Goal: Task Accomplishment & Management: Manage account settings

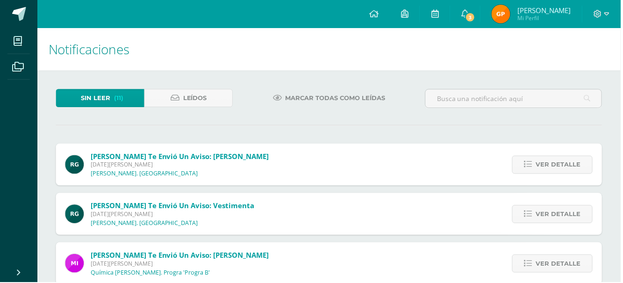
click at [573, 171] on span "Ver detalle" at bounding box center [560, 165] width 45 height 17
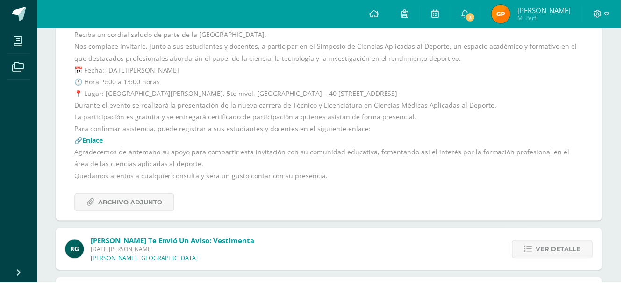
scroll to position [168, 0]
click at [558, 251] on span "Ver detalle" at bounding box center [560, 249] width 45 height 17
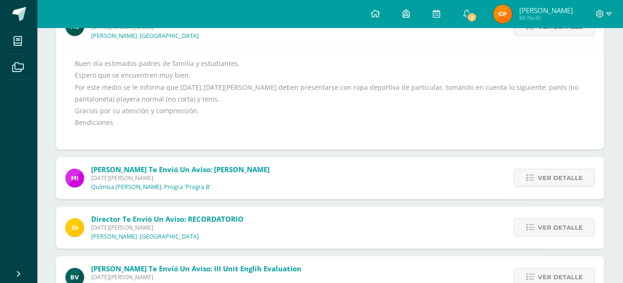
scroll to position [152, 0]
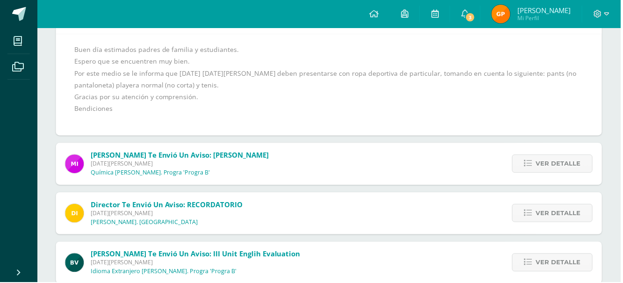
click at [540, 165] on span "Ver detalle" at bounding box center [560, 164] width 45 height 17
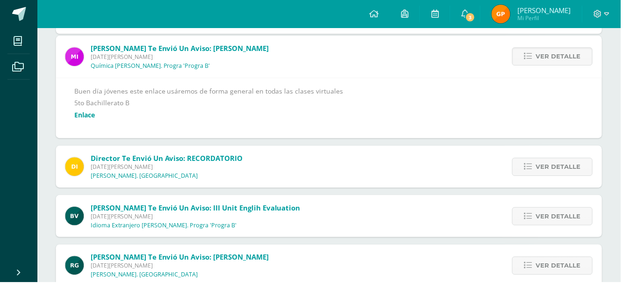
scroll to position [110, 0]
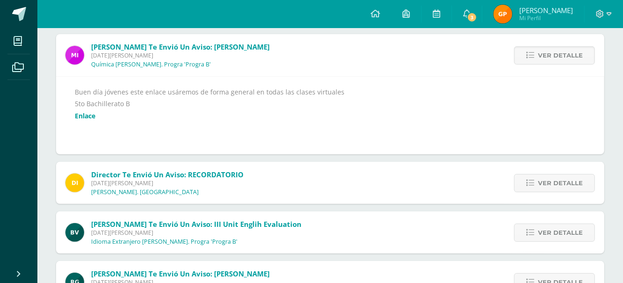
click at [545, 187] on span "Ver detalle" at bounding box center [560, 182] width 45 height 17
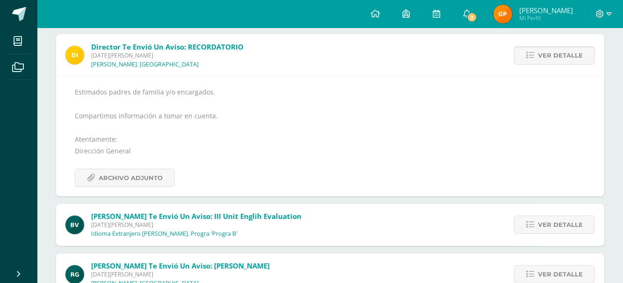
click at [556, 225] on span "Ver detalle" at bounding box center [560, 224] width 45 height 17
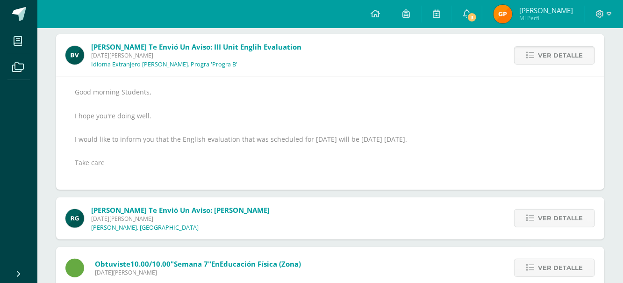
click at [561, 225] on span "Ver detalle" at bounding box center [560, 217] width 45 height 17
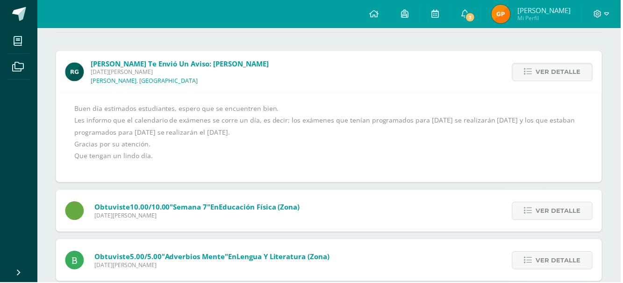
click at [563, 219] on link "Ver detalle" at bounding box center [554, 211] width 81 height 18
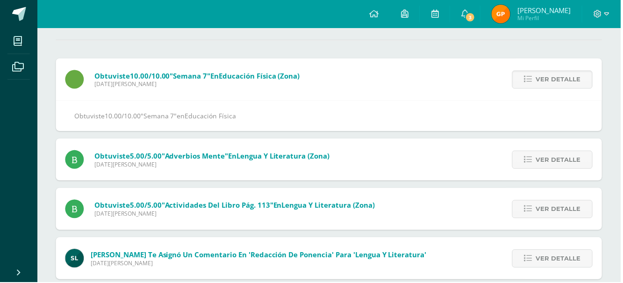
click at [572, 214] on span "Ver detalle" at bounding box center [560, 209] width 45 height 17
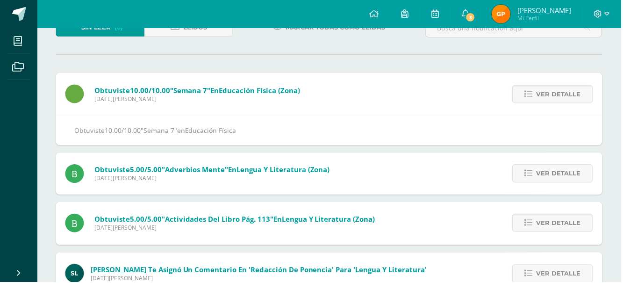
scroll to position [67, 0]
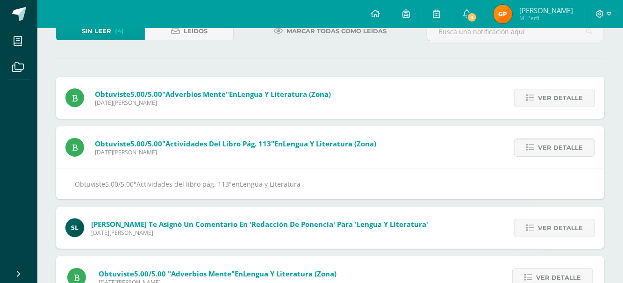
click at [592, 99] on link "Ver detalle" at bounding box center [554, 98] width 81 height 18
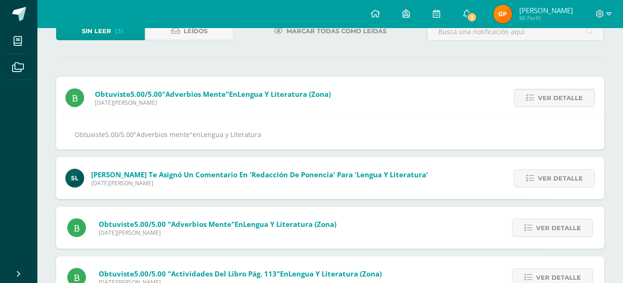
click at [569, 181] on span "Ver detalle" at bounding box center [560, 178] width 45 height 17
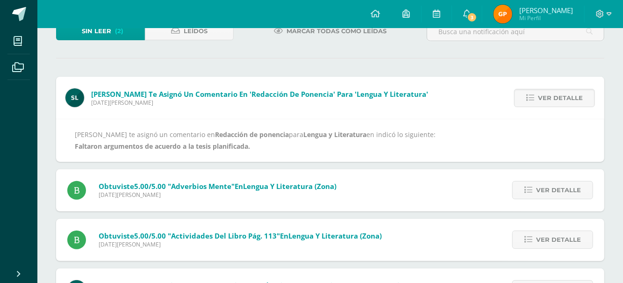
click at [563, 239] on span "Ver detalle" at bounding box center [558, 239] width 45 height 17
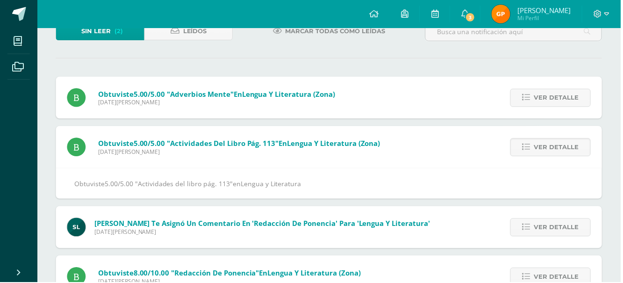
scroll to position [54, 0]
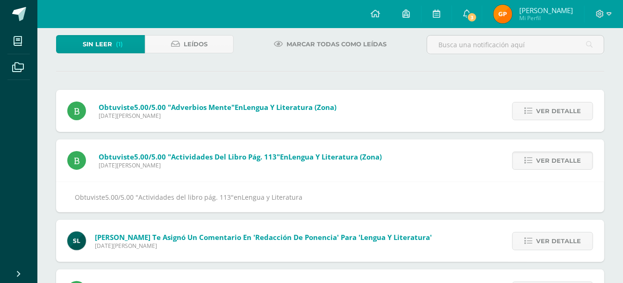
click at [568, 117] on span "Ver detalle" at bounding box center [558, 110] width 45 height 17
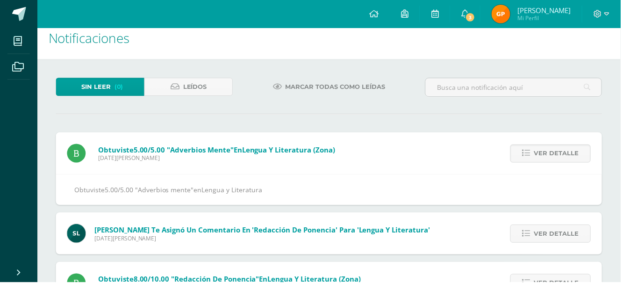
scroll to position [2, 0]
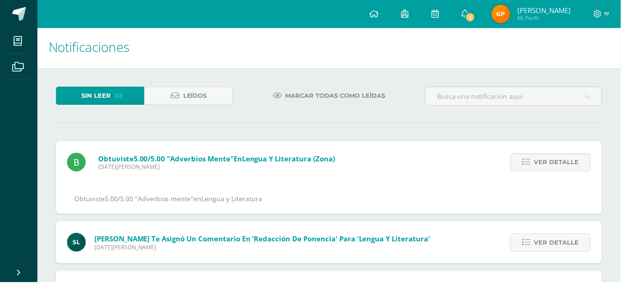
click at [563, 256] on div "Ver detalle" at bounding box center [551, 243] width 106 height 42
click at [566, 243] on span "Ver detalle" at bounding box center [558, 243] width 45 height 17
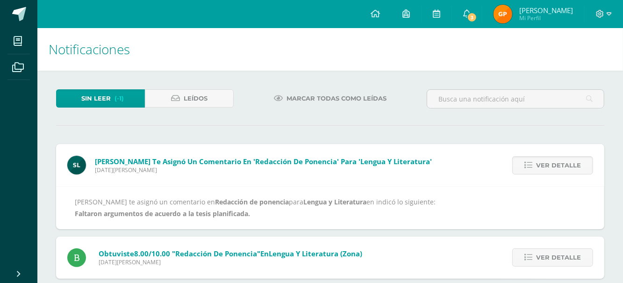
click at [554, 259] on span "Ver detalle" at bounding box center [558, 257] width 45 height 17
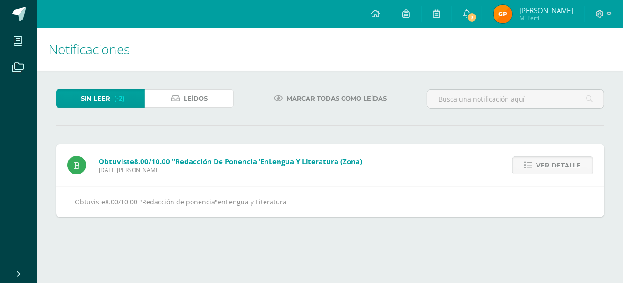
click at [207, 90] on span "Leídos" at bounding box center [196, 98] width 24 height 17
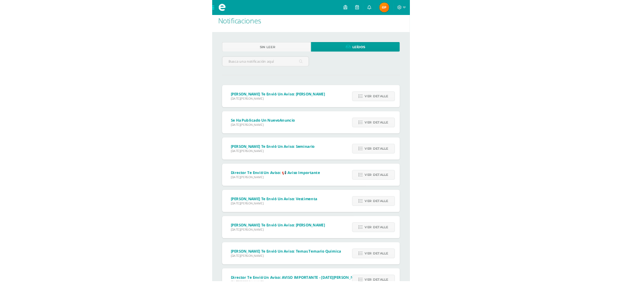
scroll to position [10, 0]
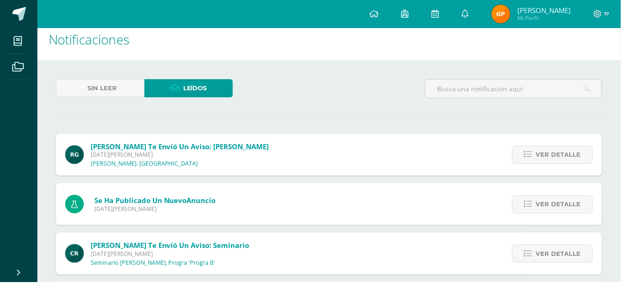
click at [568, 161] on span "Ver detalle" at bounding box center [560, 155] width 45 height 17
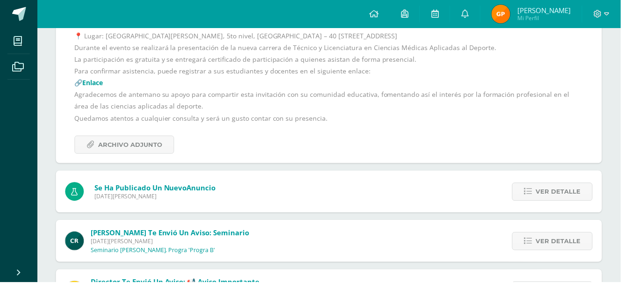
scroll to position [225, 0]
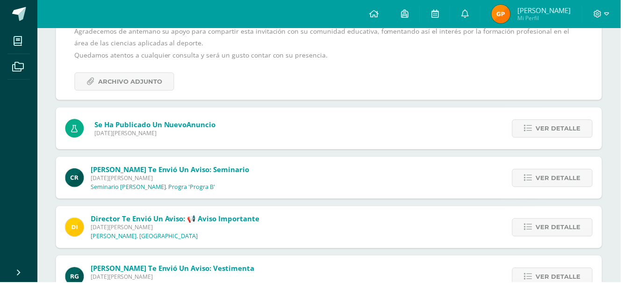
click at [532, 178] on icon at bounding box center [530, 178] width 8 height 8
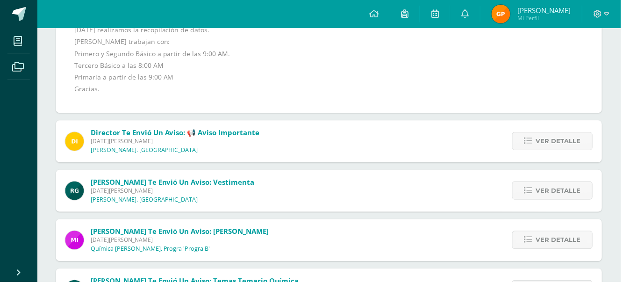
scroll to position [197, 0]
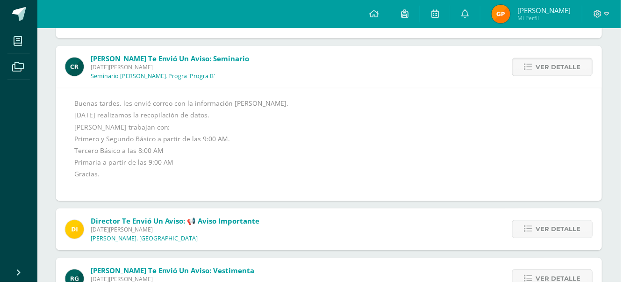
click at [560, 228] on span "Ver detalle" at bounding box center [560, 229] width 45 height 17
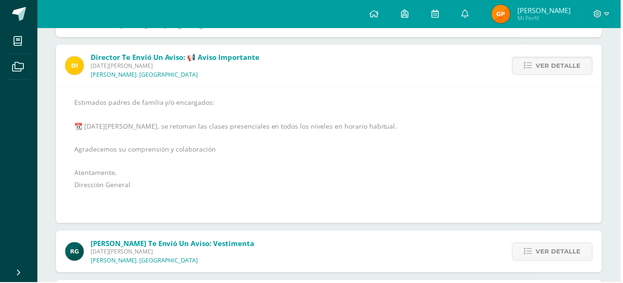
scroll to position [249, 0]
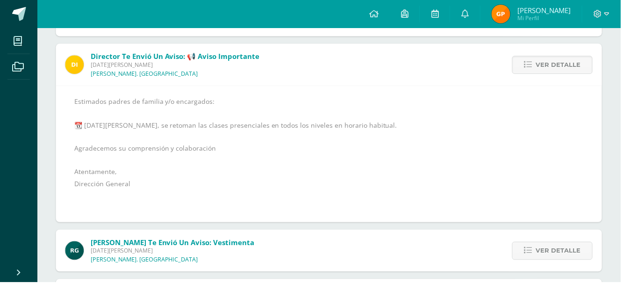
click at [556, 250] on span "Ver detalle" at bounding box center [560, 251] width 45 height 17
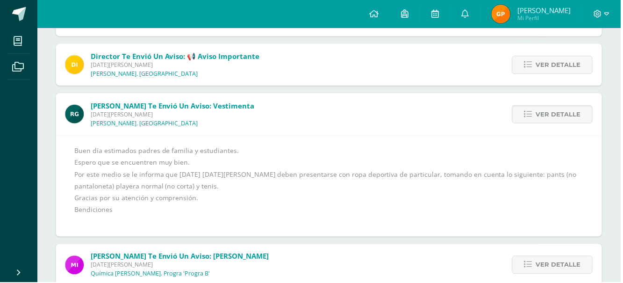
click at [558, 262] on span "Ver detalle" at bounding box center [560, 265] width 45 height 17
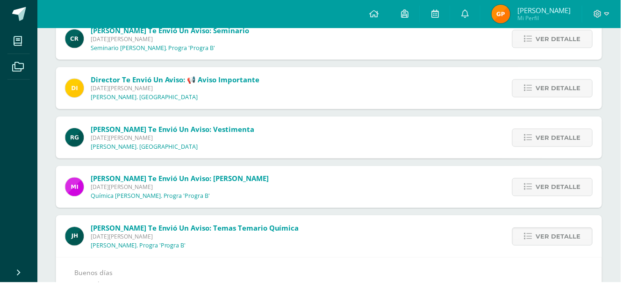
scroll to position [228, 0]
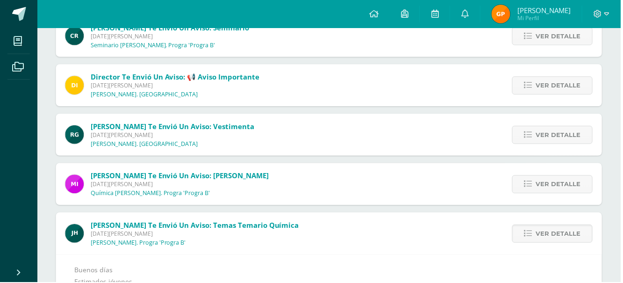
click at [556, 188] on span "Ver detalle" at bounding box center [560, 184] width 45 height 17
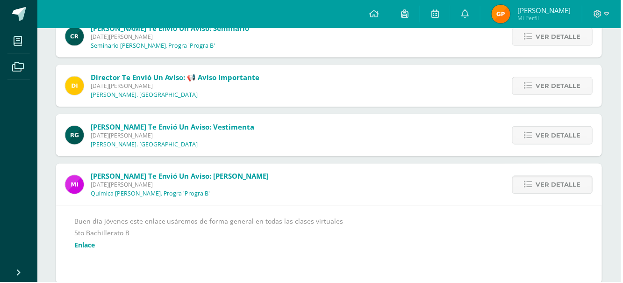
click at [81, 248] on link "Enlace" at bounding box center [85, 245] width 21 height 9
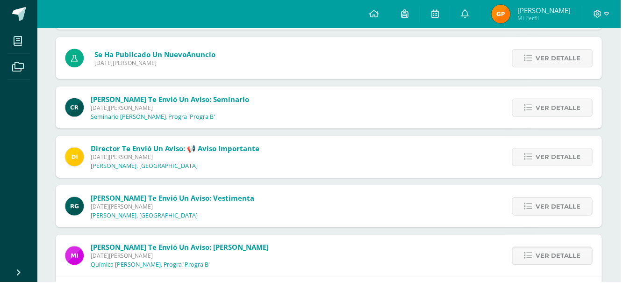
scroll to position [0, 0]
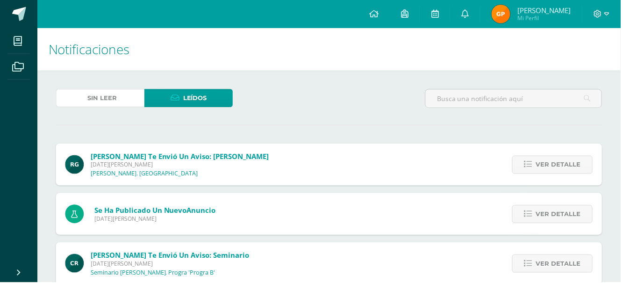
click at [138, 93] on link "Sin leer" at bounding box center [100, 98] width 89 height 18
click at [121, 97] on link "Sin leer" at bounding box center [100, 98] width 89 height 18
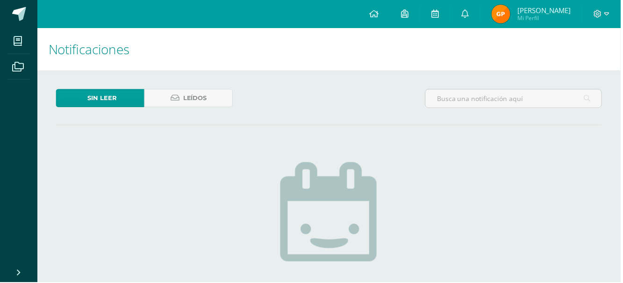
scroll to position [95, 0]
